Goal: Entertainment & Leisure: Consume media (video, audio)

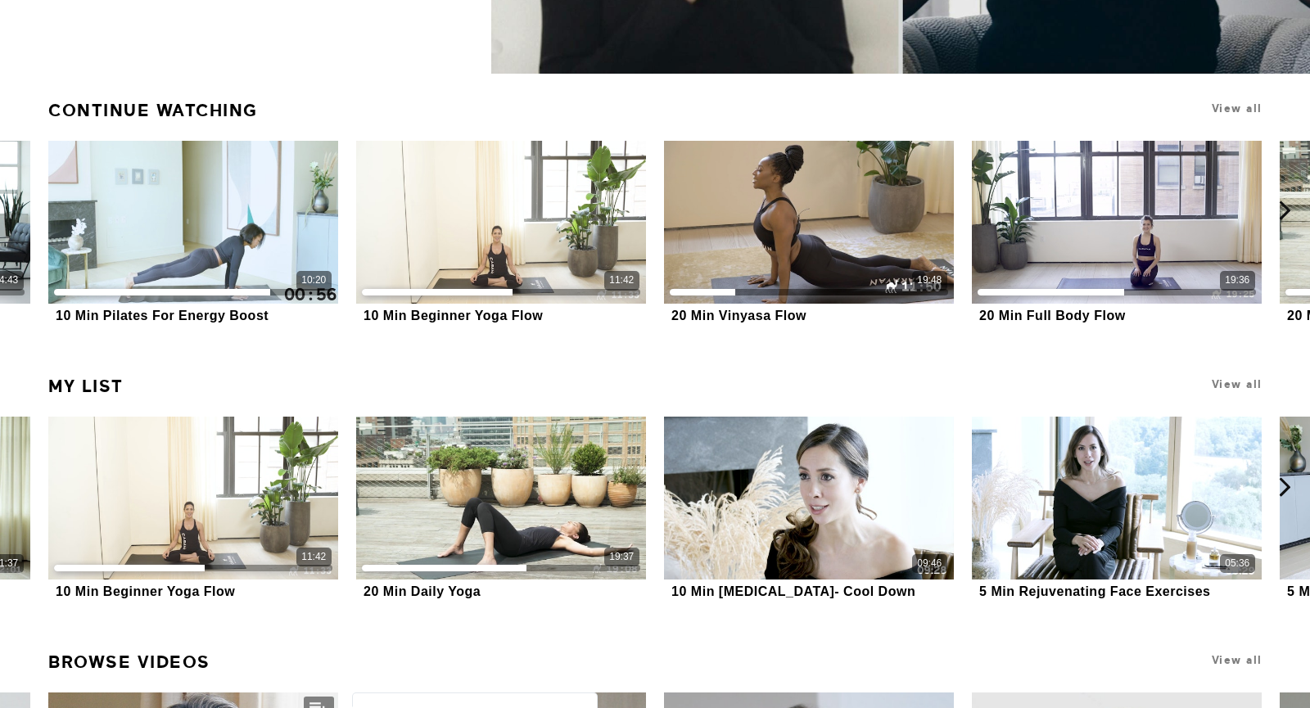
scroll to position [413, 0]
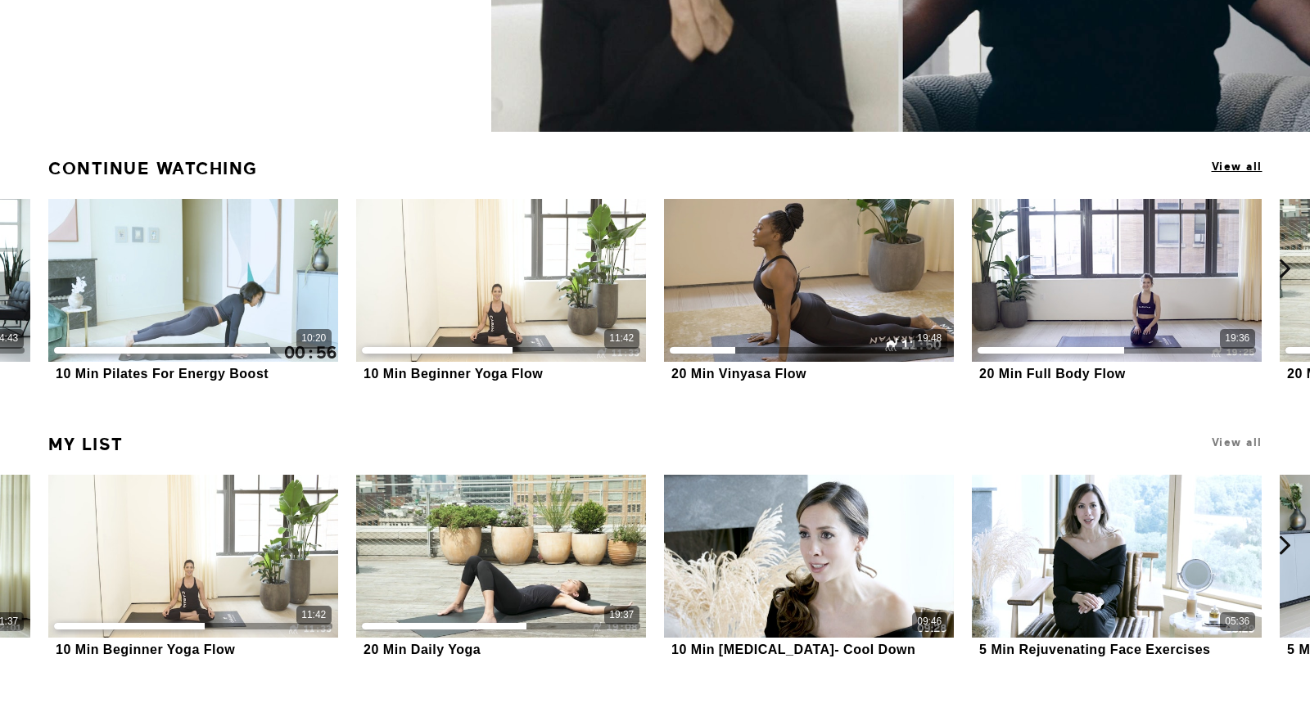
click at [1231, 165] on span "View all" at bounding box center [1237, 166] width 51 height 12
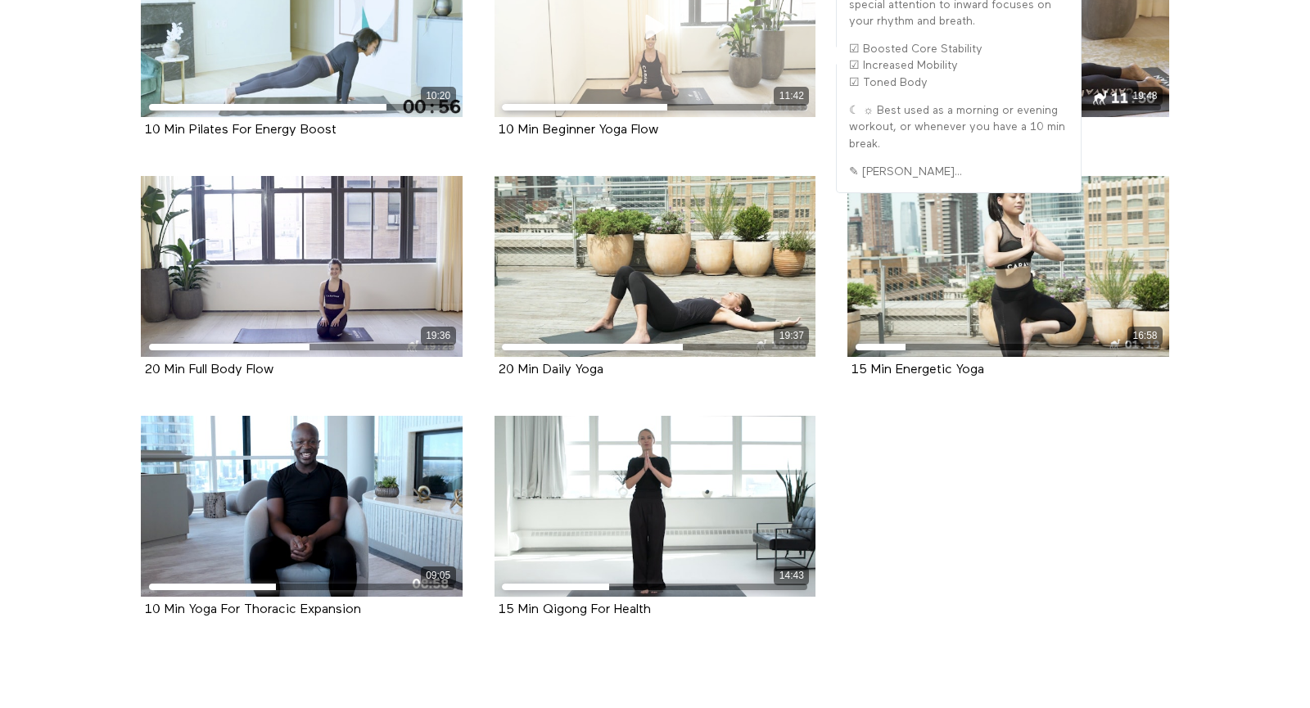
scroll to position [201, 0]
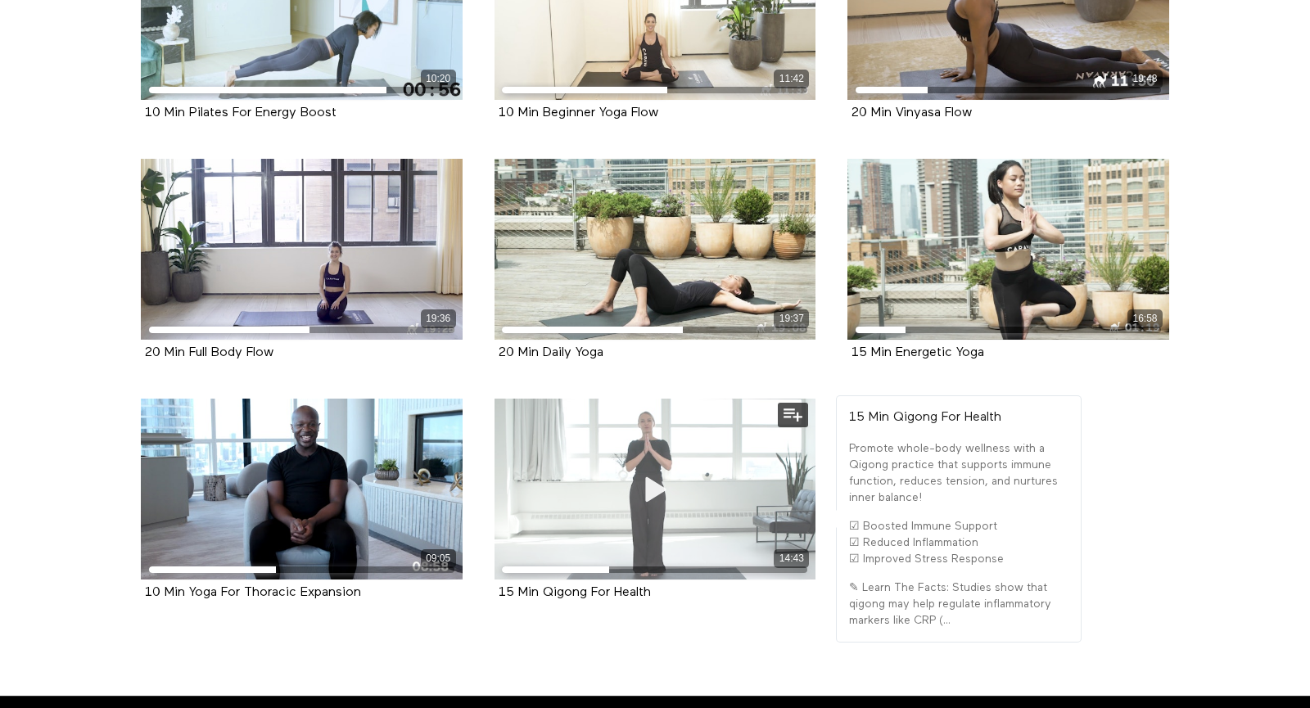
click at [754, 446] on div "14:43" at bounding box center [656, 489] width 322 height 181
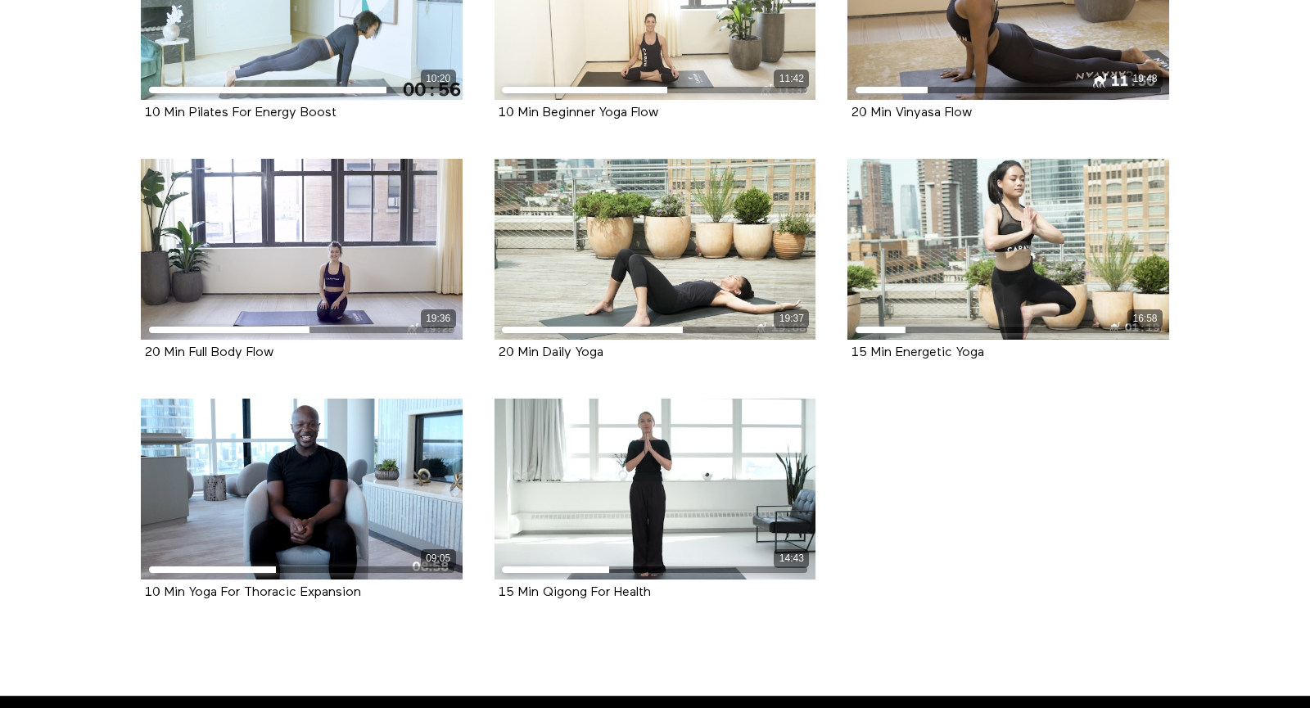
scroll to position [0, 0]
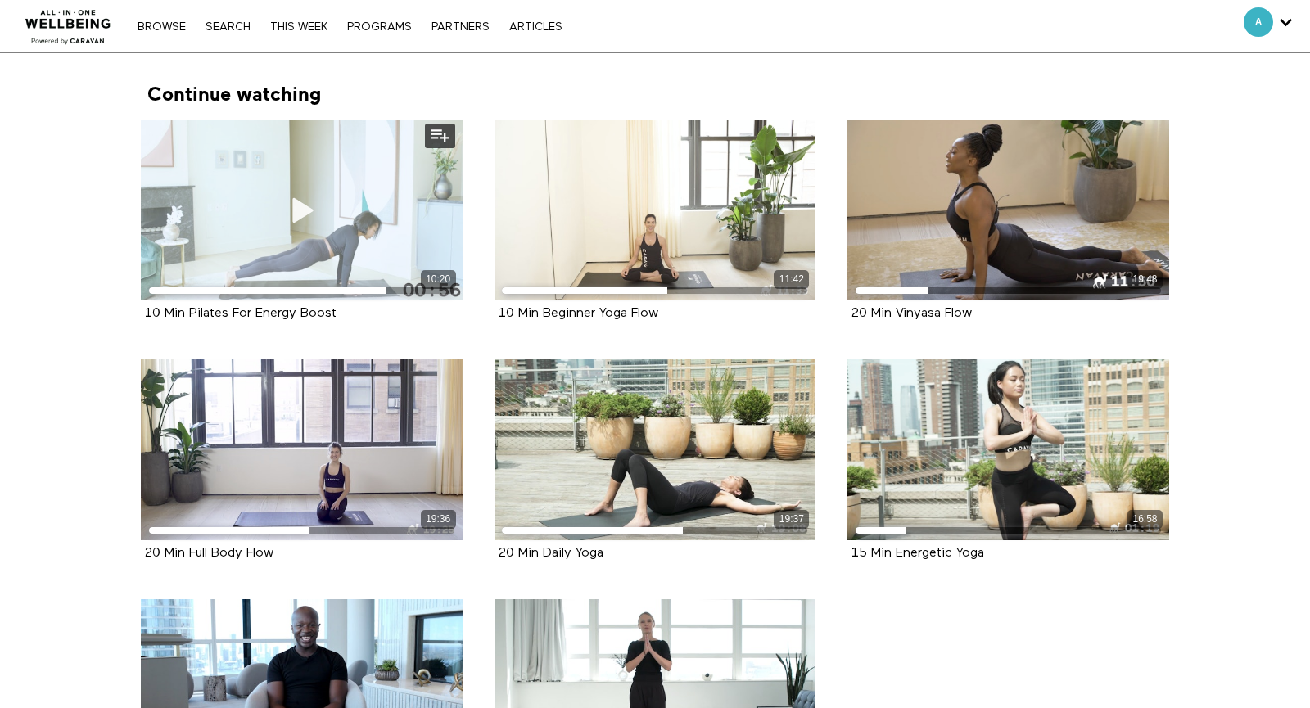
click at [296, 242] on div "10:20" at bounding box center [302, 210] width 322 height 181
